Goal: Navigation & Orientation: Go to known website

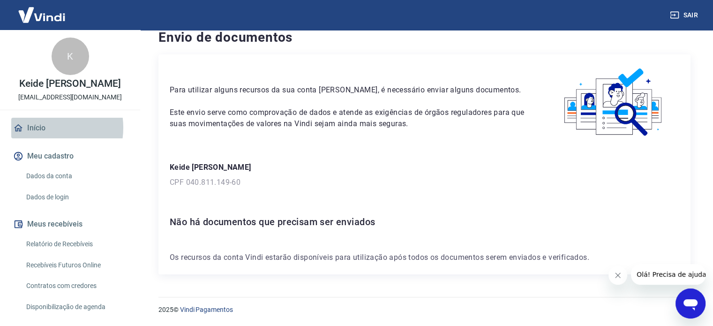
click at [44, 128] on link "Início" at bounding box center [70, 128] width 118 height 21
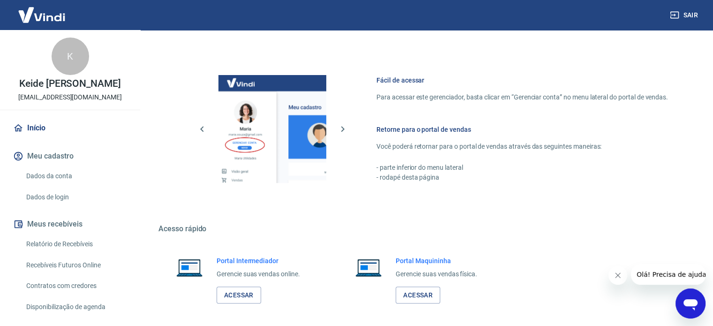
scroll to position [511, 0]
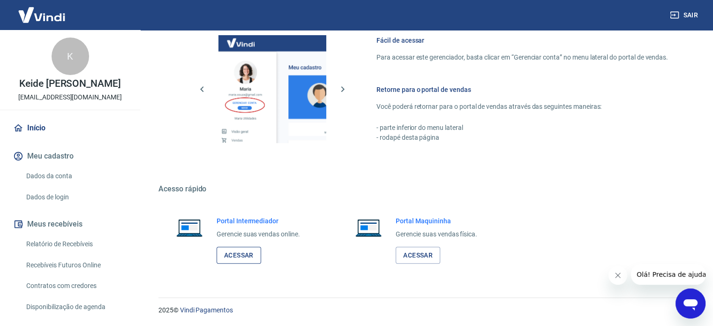
click at [240, 257] on link "Acessar" at bounding box center [239, 255] width 45 height 17
click at [247, 255] on link "Acessar" at bounding box center [239, 255] width 45 height 17
